Goal: Task Accomplishment & Management: Manage account settings

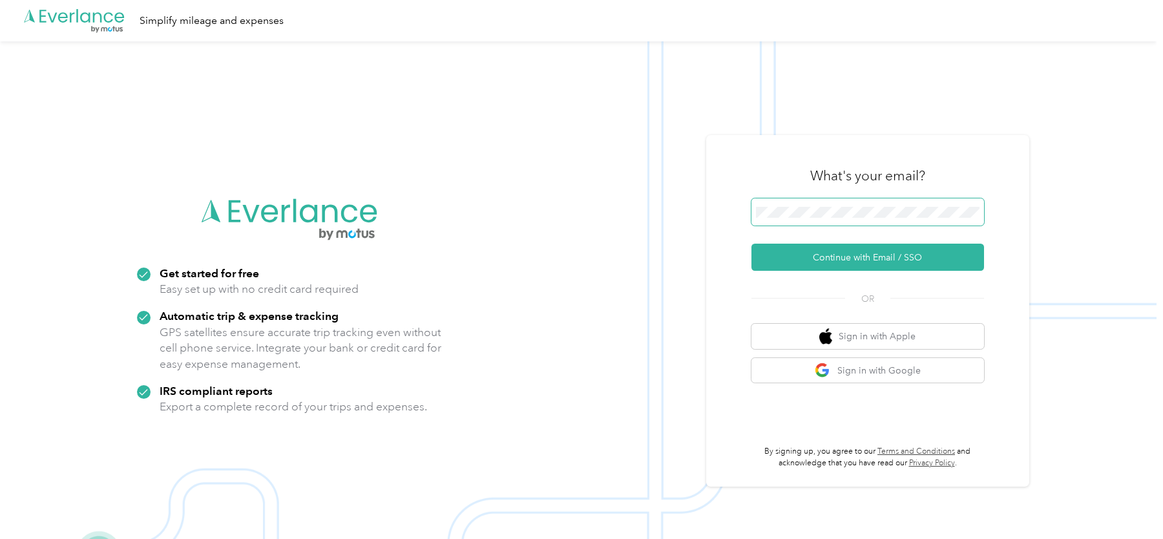
click at [751, 244] on button "Continue with Email / SSO" at bounding box center [867, 257] width 233 height 27
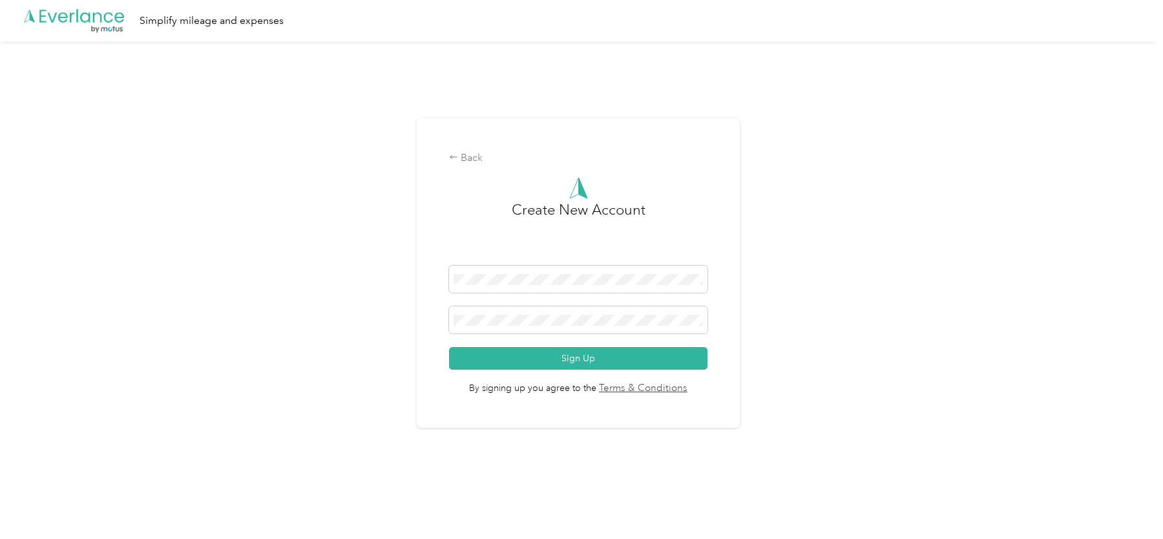
click at [470, 148] on div "Back Create New Account Sign Up By signing up you agree to the Terms & Conditio…" at bounding box center [578, 273] width 323 height 310
click at [472, 153] on div "Back" at bounding box center [578, 159] width 258 height 16
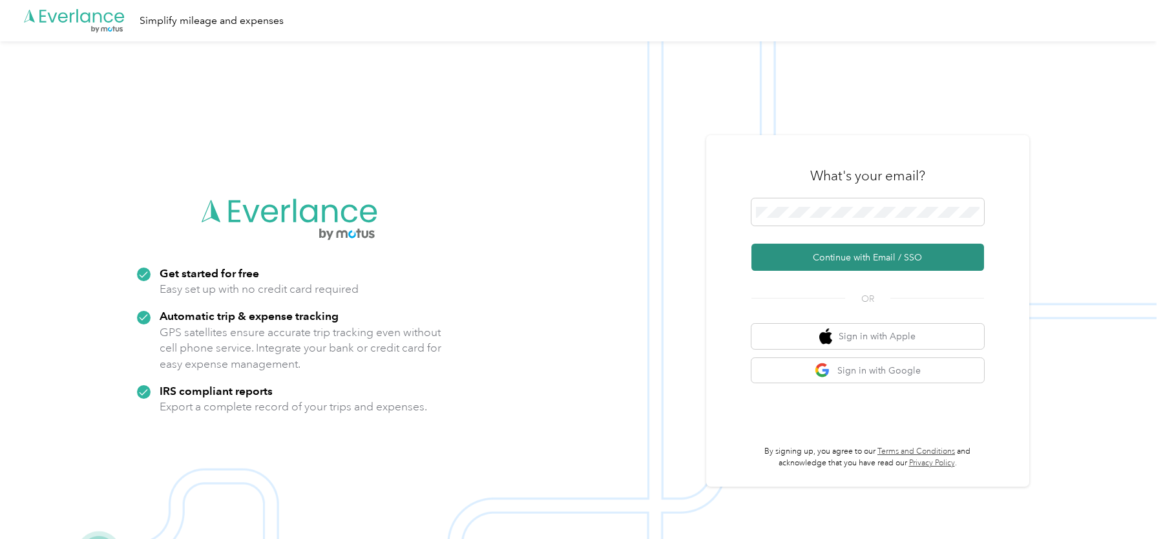
click at [863, 261] on button "Continue with Email / SSO" at bounding box center [867, 257] width 233 height 27
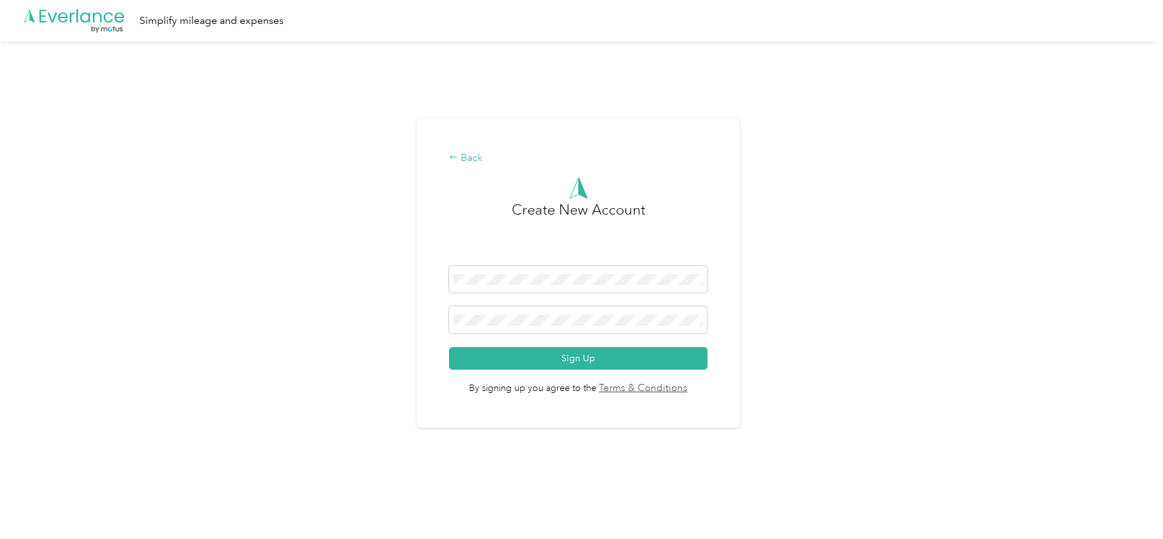
click at [463, 158] on div "Back" at bounding box center [578, 159] width 258 height 16
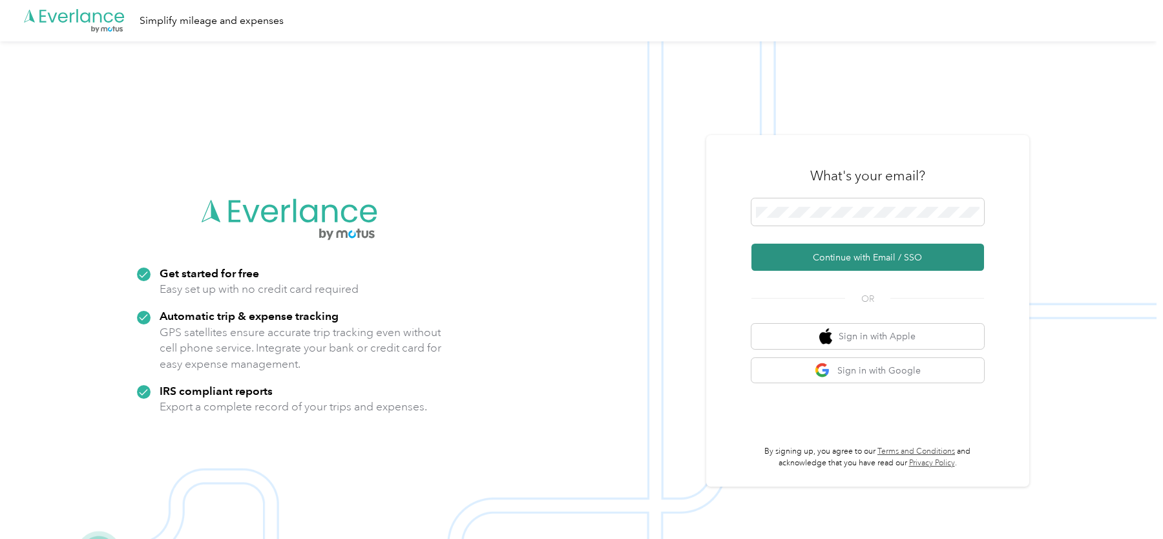
click at [817, 267] on button "Continue with Email / SSO" at bounding box center [867, 257] width 233 height 27
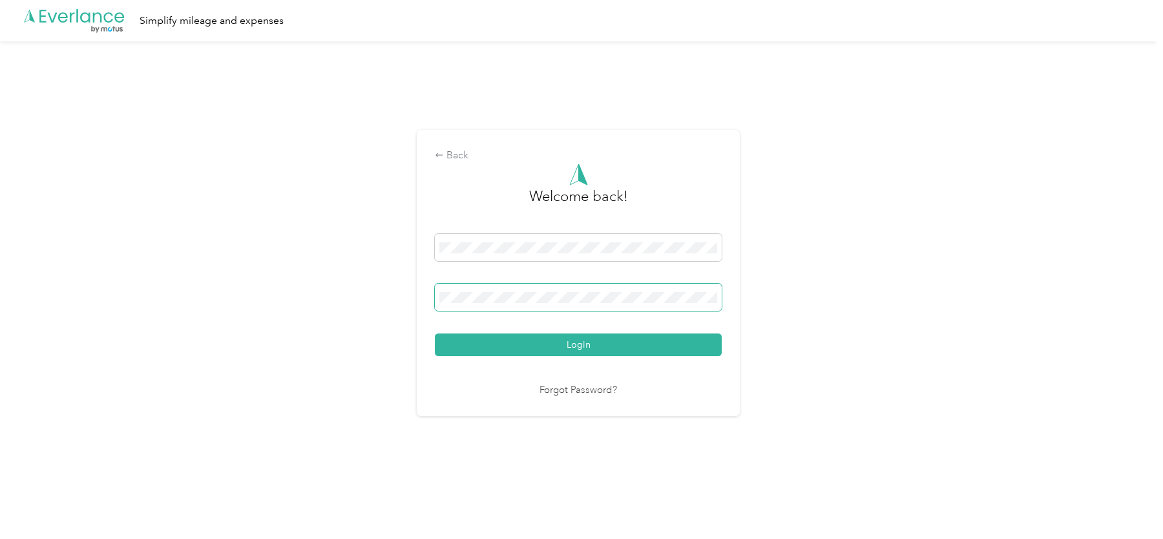
click at [435, 333] on button "Login" at bounding box center [578, 344] width 287 height 23
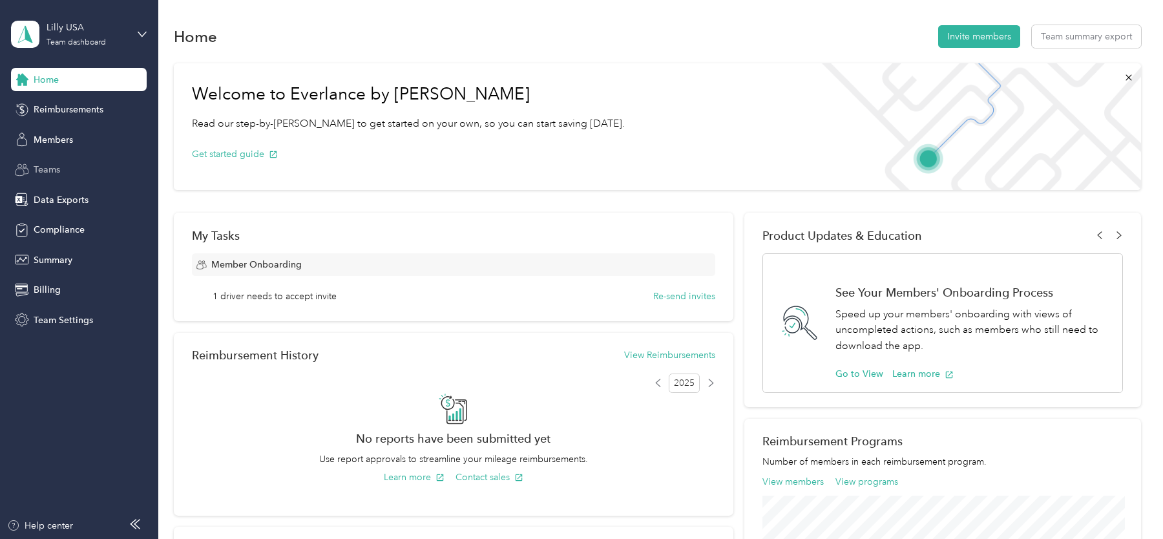
click at [56, 171] on span "Teams" at bounding box center [47, 170] width 26 height 14
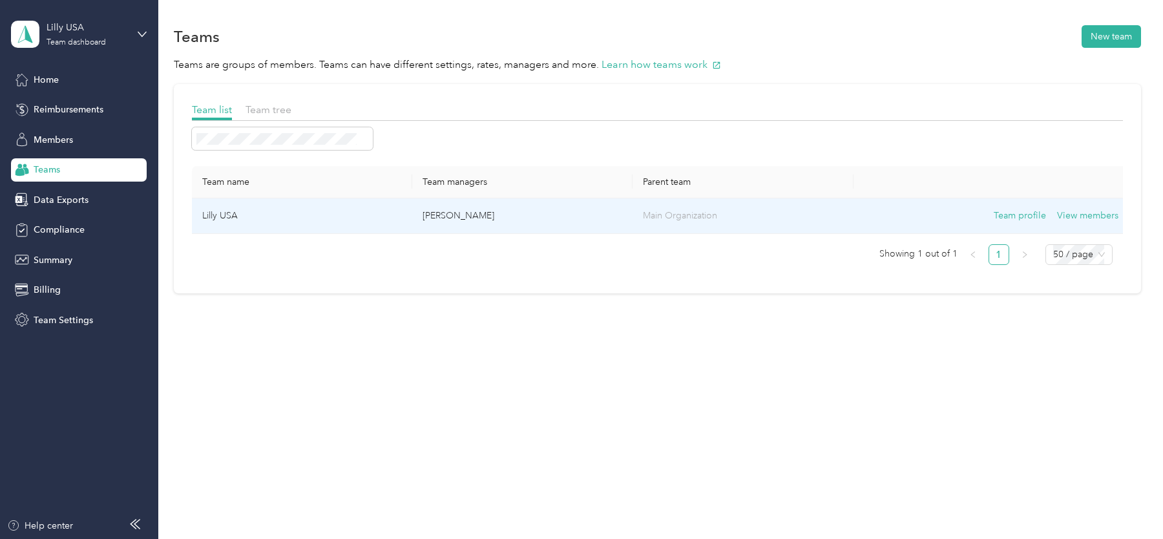
click at [291, 211] on td "Lilly USA" at bounding box center [302, 216] width 220 height 36
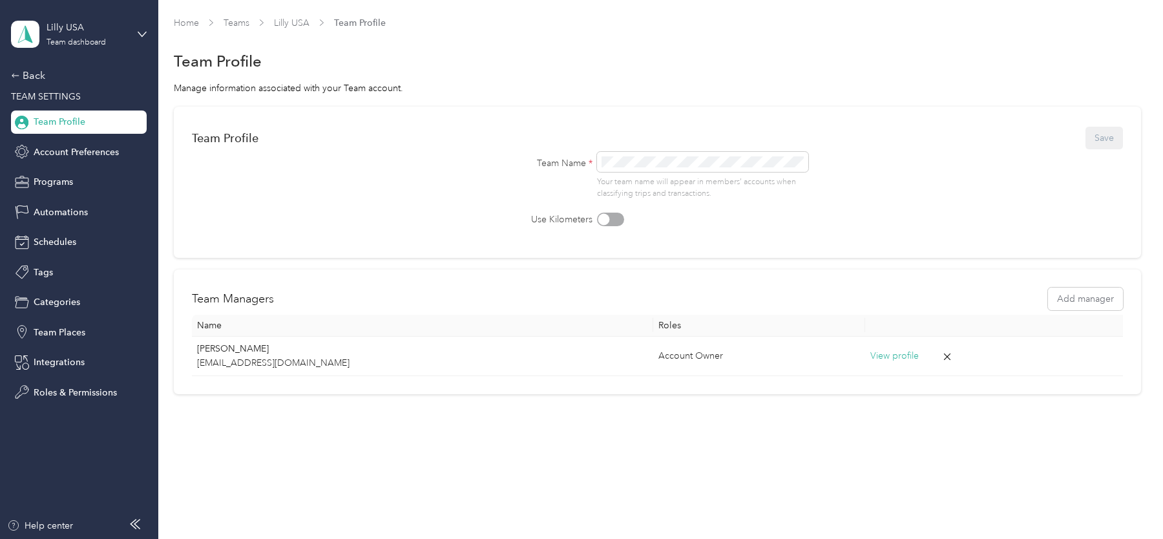
click at [111, 49] on div "Lilly USA Team dashboard" at bounding box center [79, 34] width 136 height 45
click at [91, 165] on div "Log out" at bounding box center [147, 165] width 254 height 23
